Goal: Download file/media

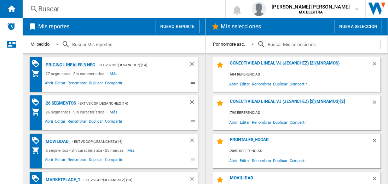
click at [70, 64] on div "Pricing lineales 3 neg" at bounding box center [69, 65] width 51 height 9
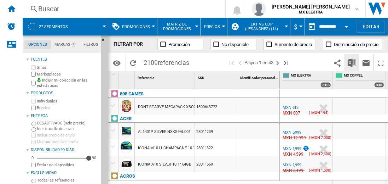
click at [352, 62] on img "Descargar en Excel" at bounding box center [352, 62] width 8 height 8
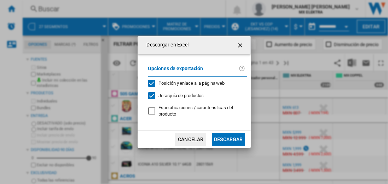
click at [228, 138] on button "Descargar" at bounding box center [228, 139] width 33 height 13
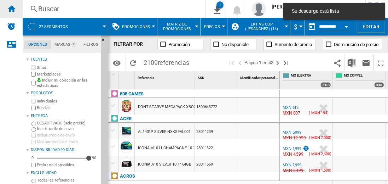
click at [11, 8] on ng-md-icon "Inicio" at bounding box center [11, 8] width 8 height 8
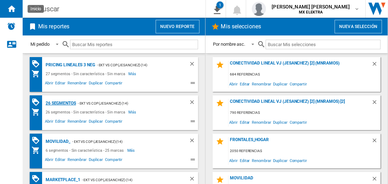
click at [61, 102] on div "26 segmentos" at bounding box center [60, 103] width 32 height 9
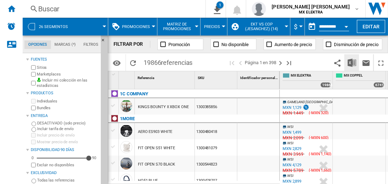
click at [352, 62] on img "Descargar en Excel" at bounding box center [352, 62] width 8 height 8
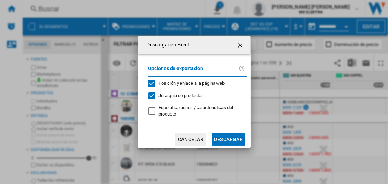
click at [228, 138] on button "Descargar" at bounding box center [228, 139] width 33 height 13
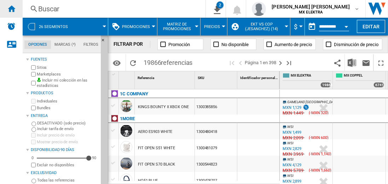
click at [11, 8] on ng-md-icon "Inicio" at bounding box center [11, 8] width 8 height 8
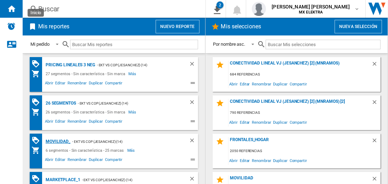
click at [57, 140] on div "MOVILIDAD_" at bounding box center [57, 141] width 27 height 9
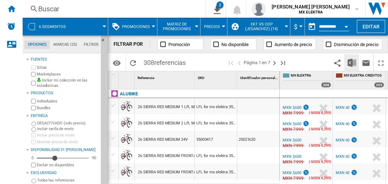
click at [352, 62] on img "Descargar en Excel" at bounding box center [352, 62] width 8 height 8
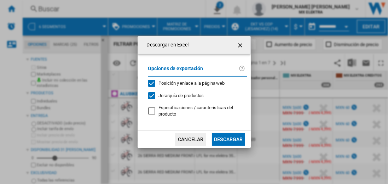
click at [228, 138] on button "Descargar" at bounding box center [228, 139] width 33 height 13
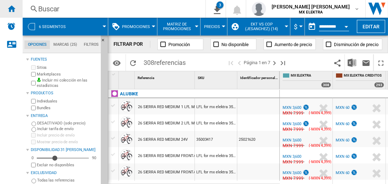
click at [11, 8] on ng-md-icon "Inicio" at bounding box center [11, 8] width 8 height 8
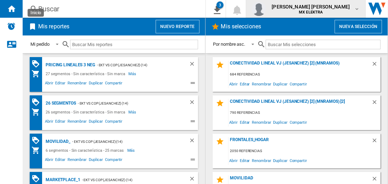
click at [318, 9] on span "[PERSON_NAME] [PERSON_NAME]" at bounding box center [311, 6] width 78 height 7
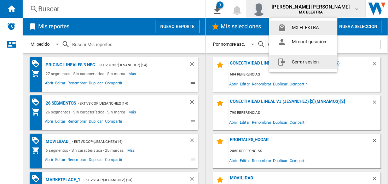
click at [303, 62] on button "Cerrar sesión" at bounding box center [303, 62] width 68 height 14
